Goal: Book appointment/travel/reservation

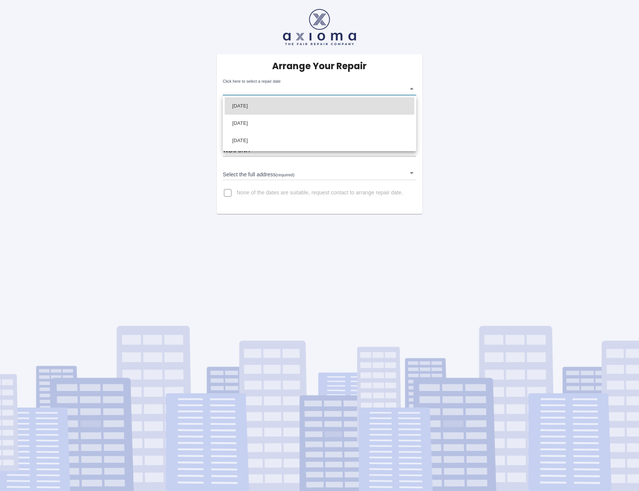
click at [413, 88] on body "Arrange Your Repair Click here to select a repair date ​ Phone Number   * 07747…" at bounding box center [319, 245] width 639 height 491
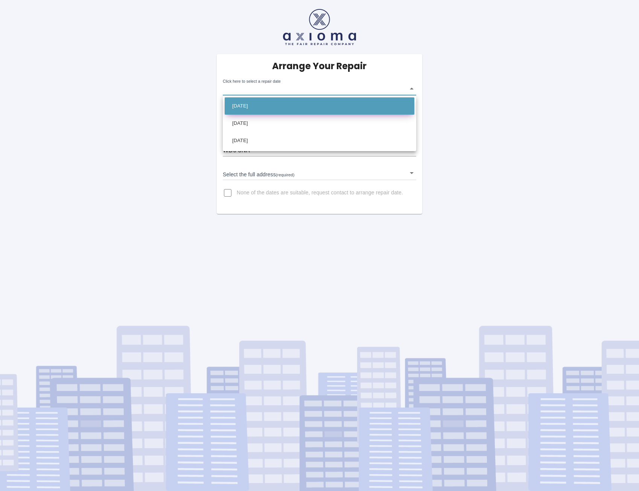
click at [326, 107] on li "[DATE]" at bounding box center [320, 105] width 190 height 17
type input "[DATE]T00:00:00.000Z"
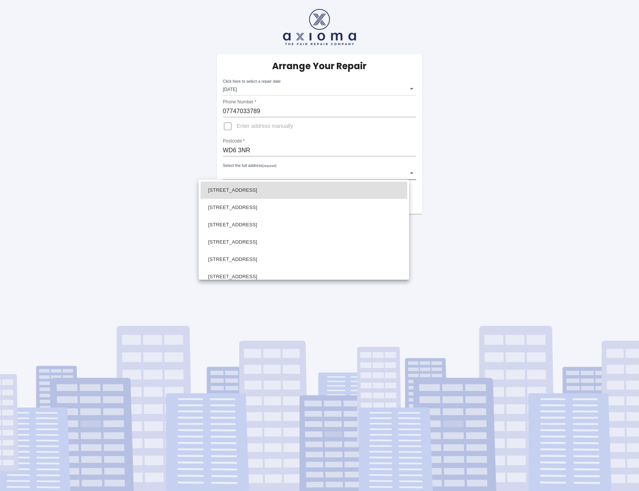
click at [411, 171] on body "Arrange Your Repair Click here to select a repair date [DATE] [DATE]T00:00:00.0…" at bounding box center [319, 245] width 639 height 491
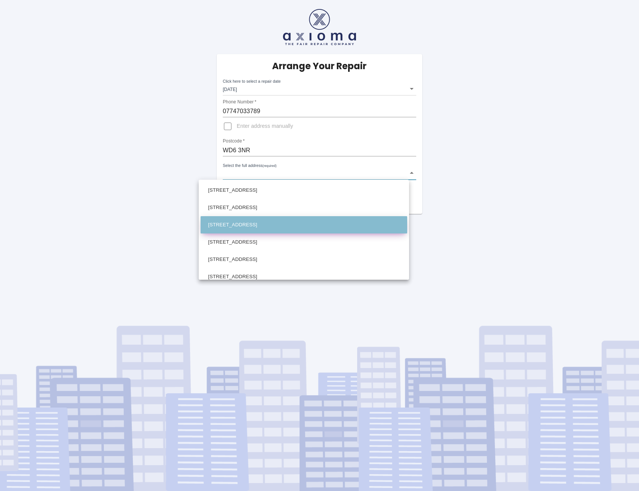
click at [345, 221] on li "[STREET_ADDRESS]" at bounding box center [304, 224] width 207 height 17
type input "[STREET_ADDRESS]"
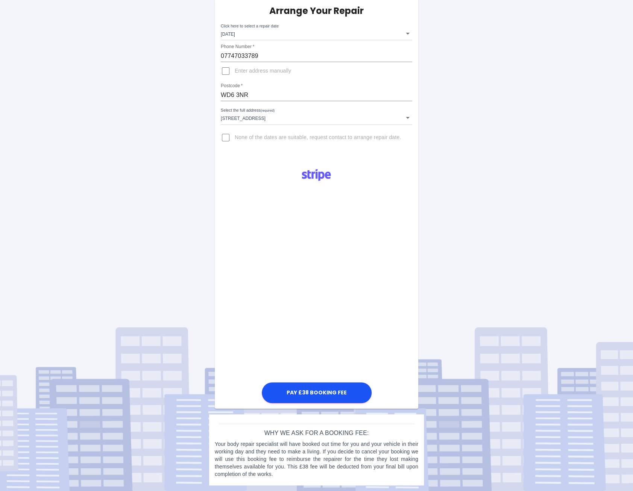
scroll to position [55, 0]
click at [302, 56] on input "07747033789" at bounding box center [316, 57] width 191 height 12
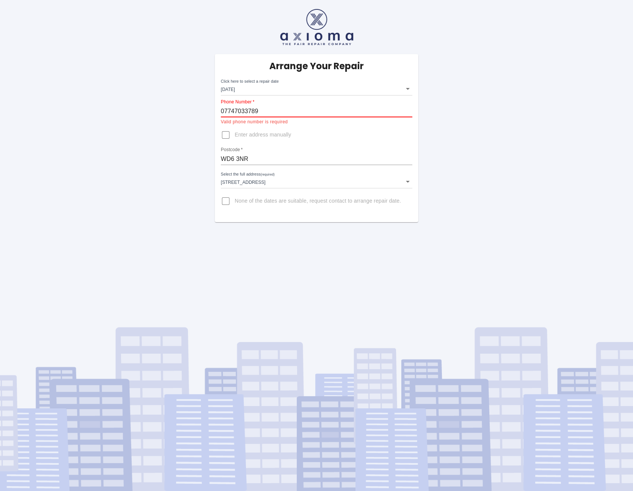
scroll to position [0, 0]
type input "07747033789"
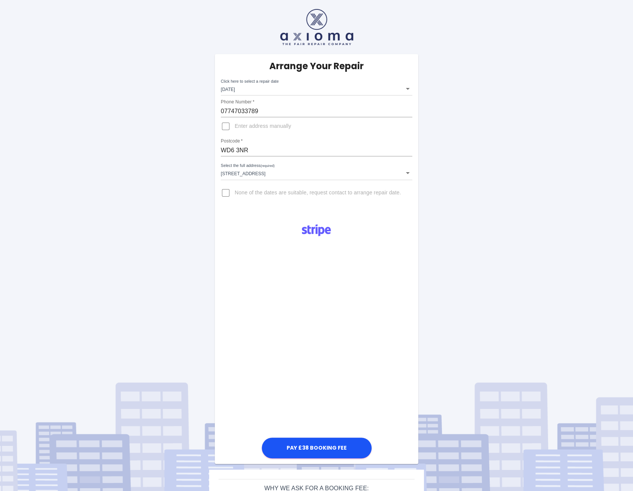
click at [122, 207] on div "Arrange Your Repair Click here to select a repair date [DATE] [DATE]T00:00:00.0…" at bounding box center [316, 273] width 644 height 547
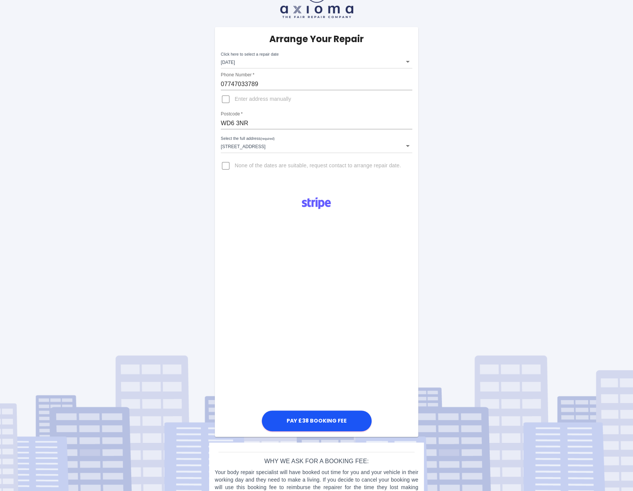
scroll to position [55, 0]
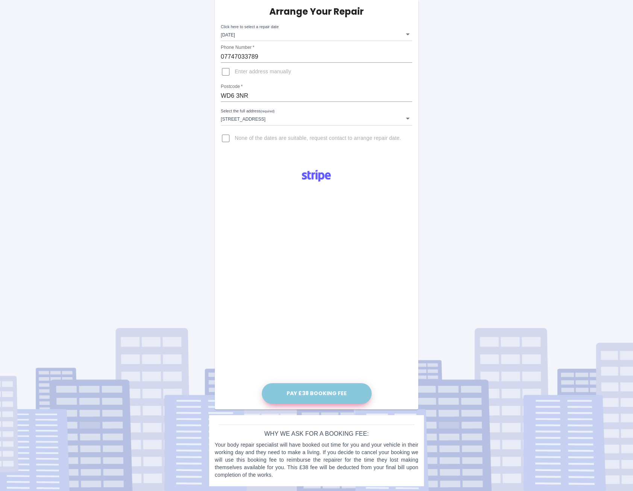
click at [321, 392] on button "Pay £38 Booking Fee" at bounding box center [317, 393] width 110 height 21
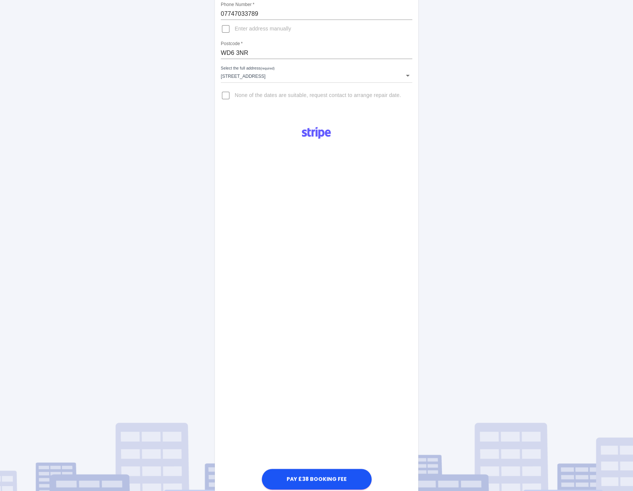
scroll to position [130, 0]
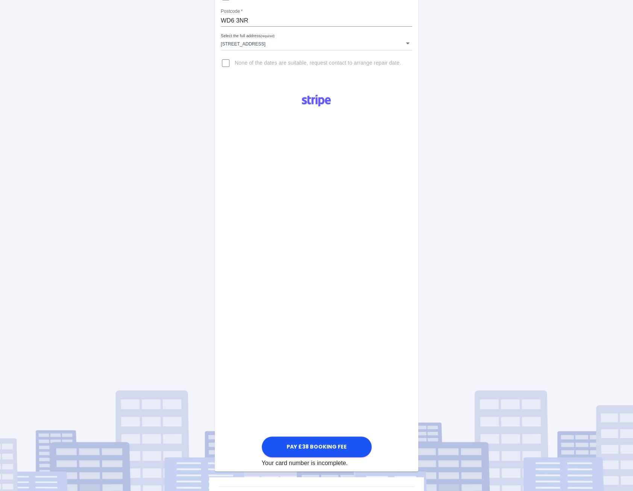
click at [469, 248] on div "Arrange Your Repair Click here to select a repair date [DATE] [DATE]T00:00:00.0…" at bounding box center [316, 212] width 644 height 684
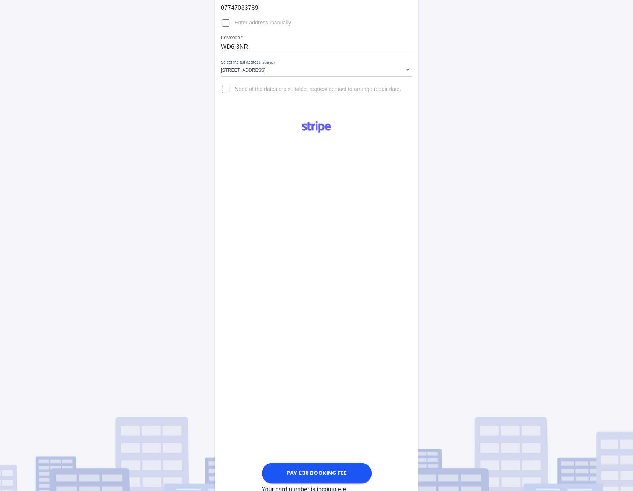
scroll to position [192, 0]
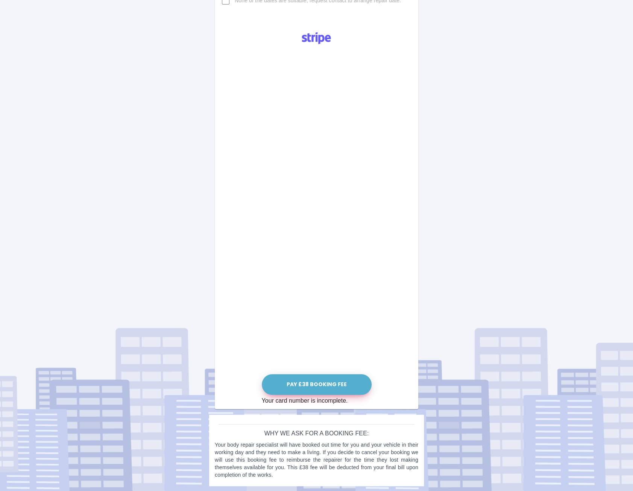
click at [304, 384] on button "Pay £38 Booking Fee" at bounding box center [317, 384] width 110 height 21
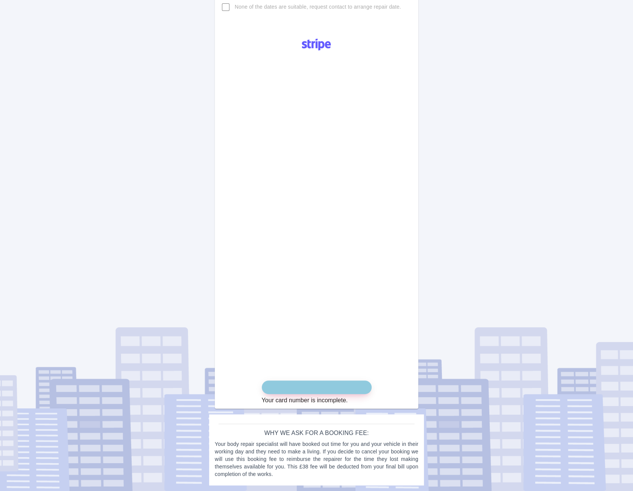
scroll to position [185, 0]
